Goal: Task Accomplishment & Management: Manage account settings

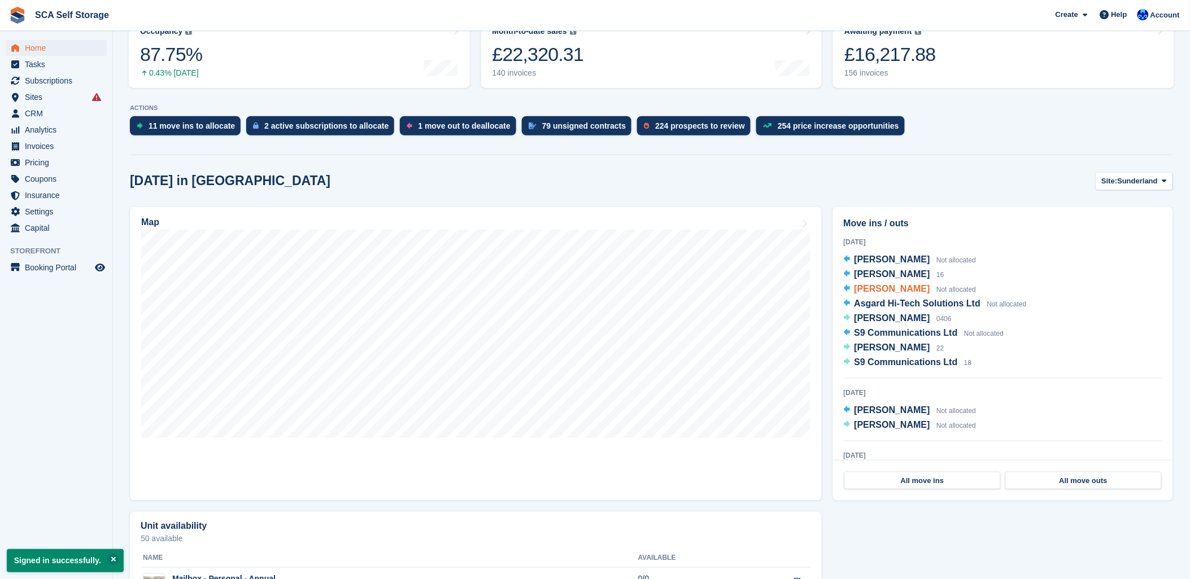
scroll to position [251, 0]
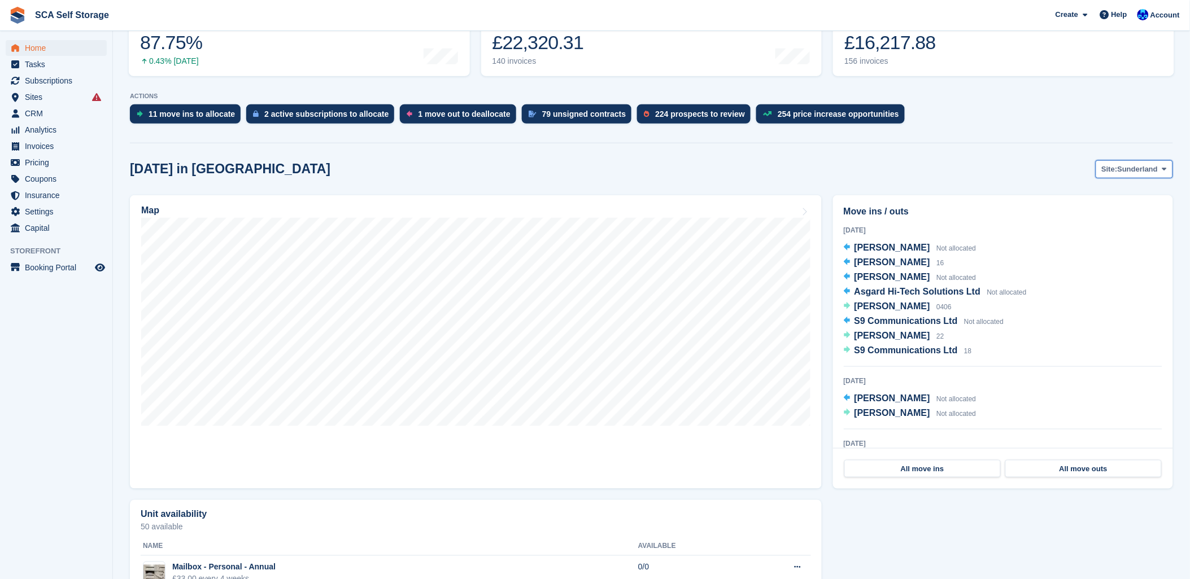
click at [1146, 168] on span "Sunderland" at bounding box center [1138, 169] width 41 height 11
click at [1082, 222] on link "[GEOGRAPHIC_DATA]" at bounding box center [1117, 216] width 102 height 20
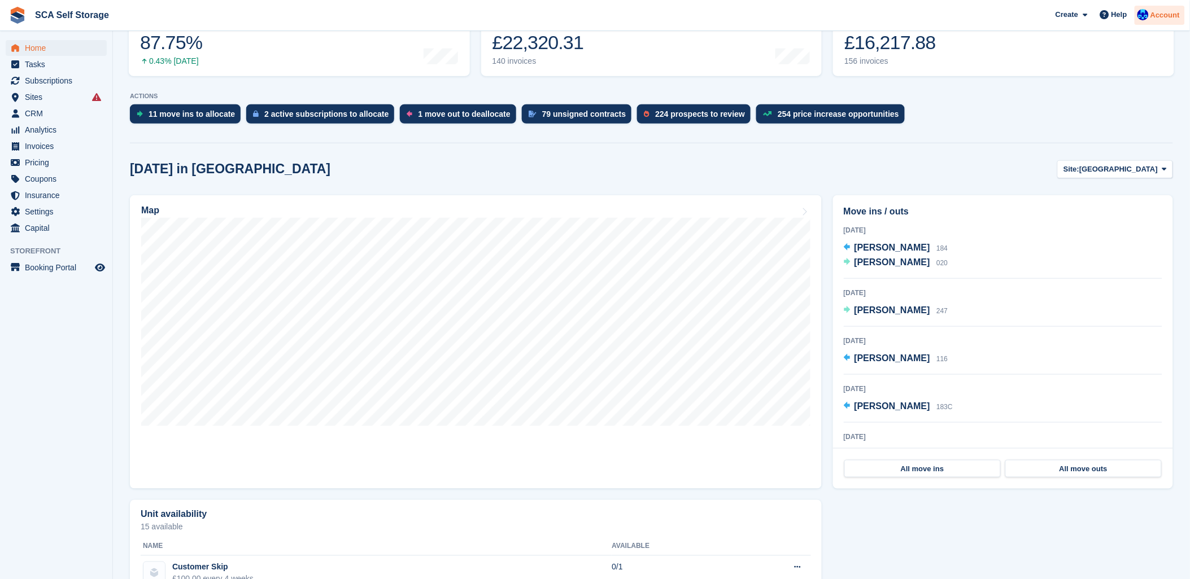
click at [1163, 20] on span "Account" at bounding box center [1164, 15] width 29 height 11
click at [1085, 114] on div "Logout" at bounding box center [1076, 112] width 27 height 12
